Goal: Communication & Community: Answer question/provide support

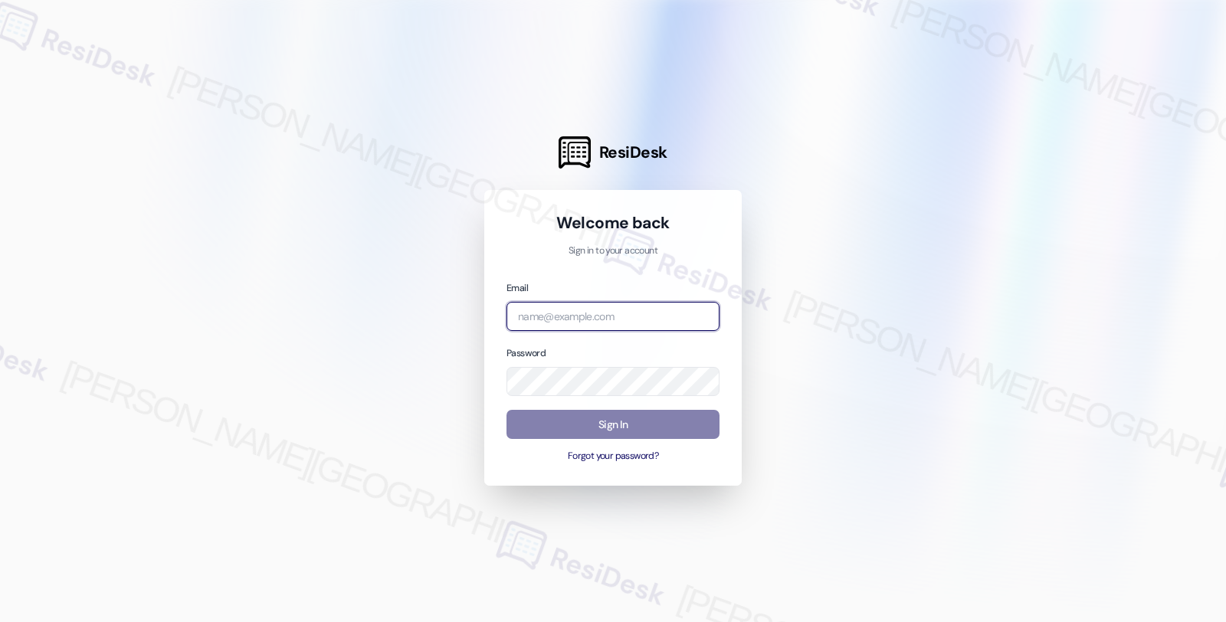
click at [593, 319] on input "email" at bounding box center [612, 317] width 213 height 30
type input "automated-surveys-root_management-fides.[PERSON_NAME]@root_[DOMAIN_NAME]"
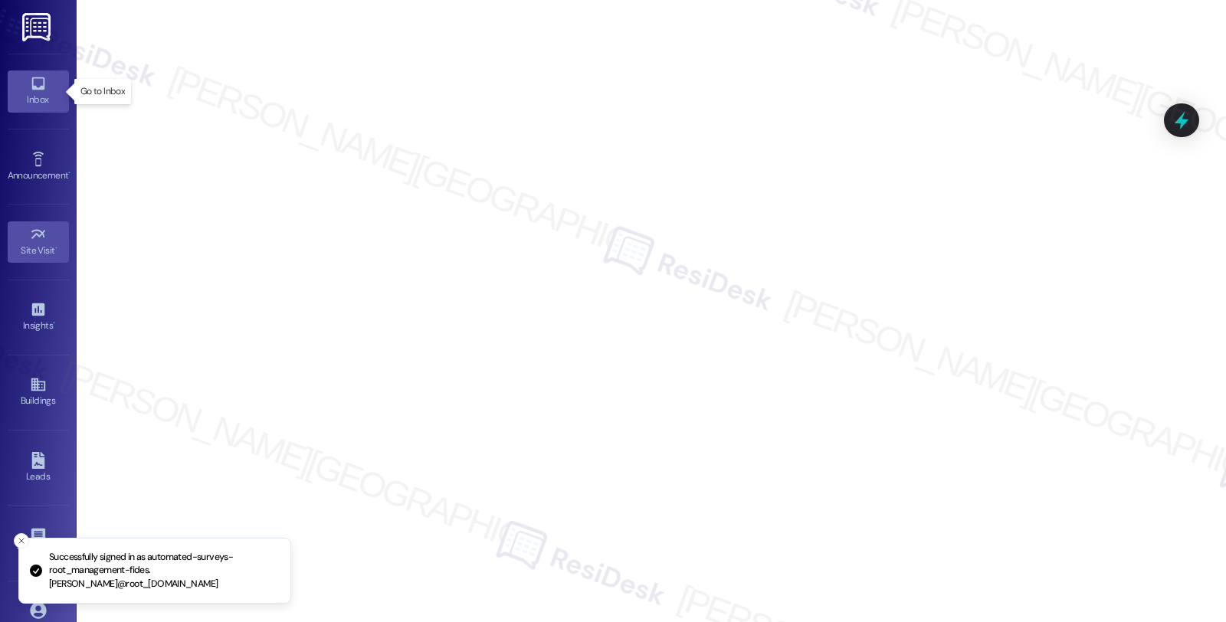
click at [19, 90] on link "Inbox" at bounding box center [38, 90] width 61 height 41
